Goal: Transaction & Acquisition: Purchase product/service

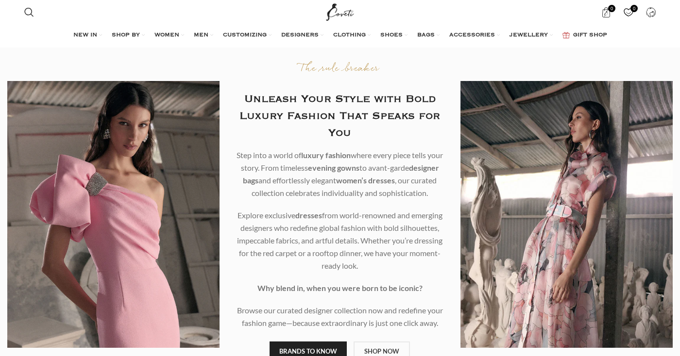
drag, startPoint x: 613, startPoint y: 195, endPoint x: 518, endPoint y: 12, distance: 206.5
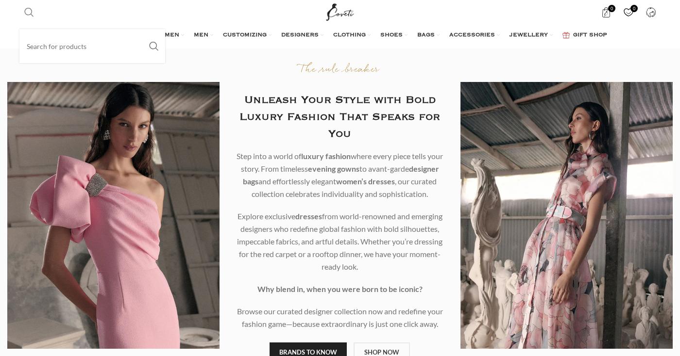
click at [26, 11] on span "Search" at bounding box center [29, 12] width 10 height 10
click at [42, 47] on input "Search" at bounding box center [92, 46] width 146 height 34
type input "[PERSON_NAME]"
click at [143, 29] on button "Search" at bounding box center [154, 46] width 22 height 34
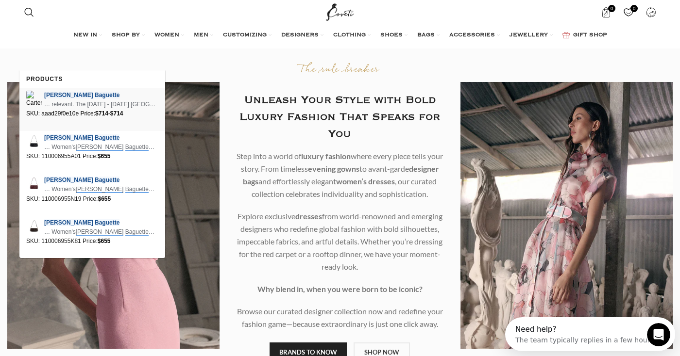
click at [95, 95] on em "Baguette" at bounding box center [107, 95] width 25 height 7
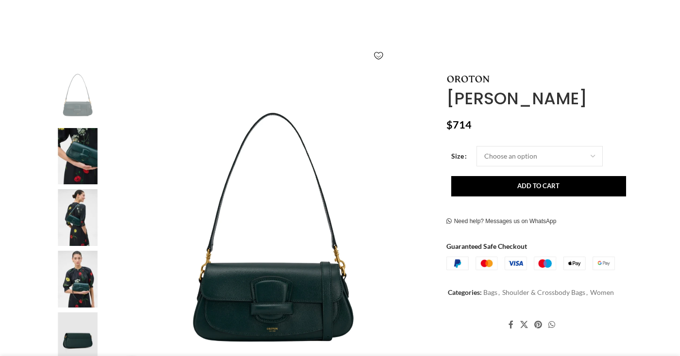
scroll to position [146, 0]
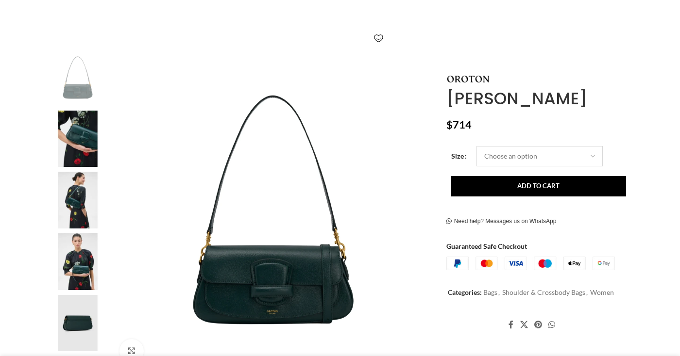
click at [519, 160] on select "Choose an option One Size" at bounding box center [539, 156] width 126 height 20
select select "one-size"
click at [476, 146] on select "Choose an option One Size" at bounding box center [539, 156] width 126 height 20
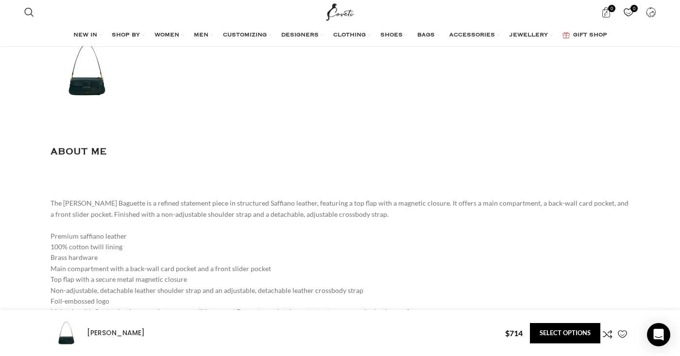
scroll to position [0, 409]
